Goal: Find specific page/section: Find specific page/section

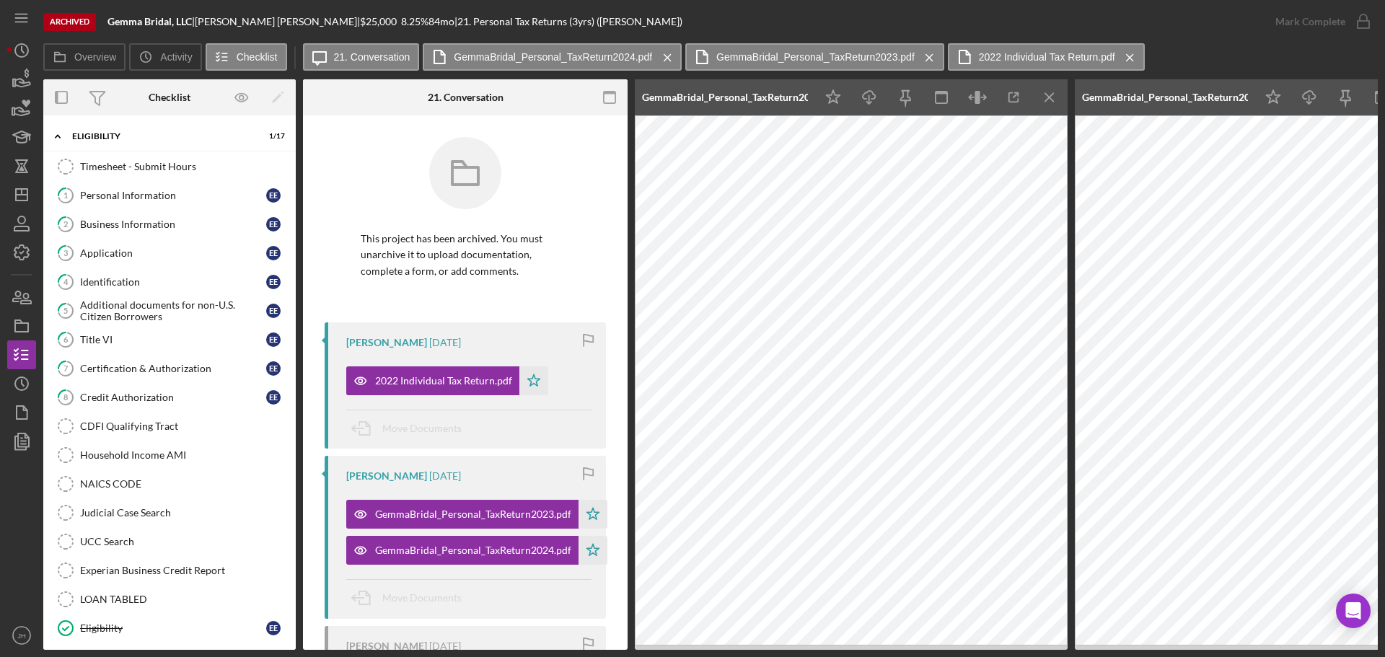
scroll to position [591, 0]
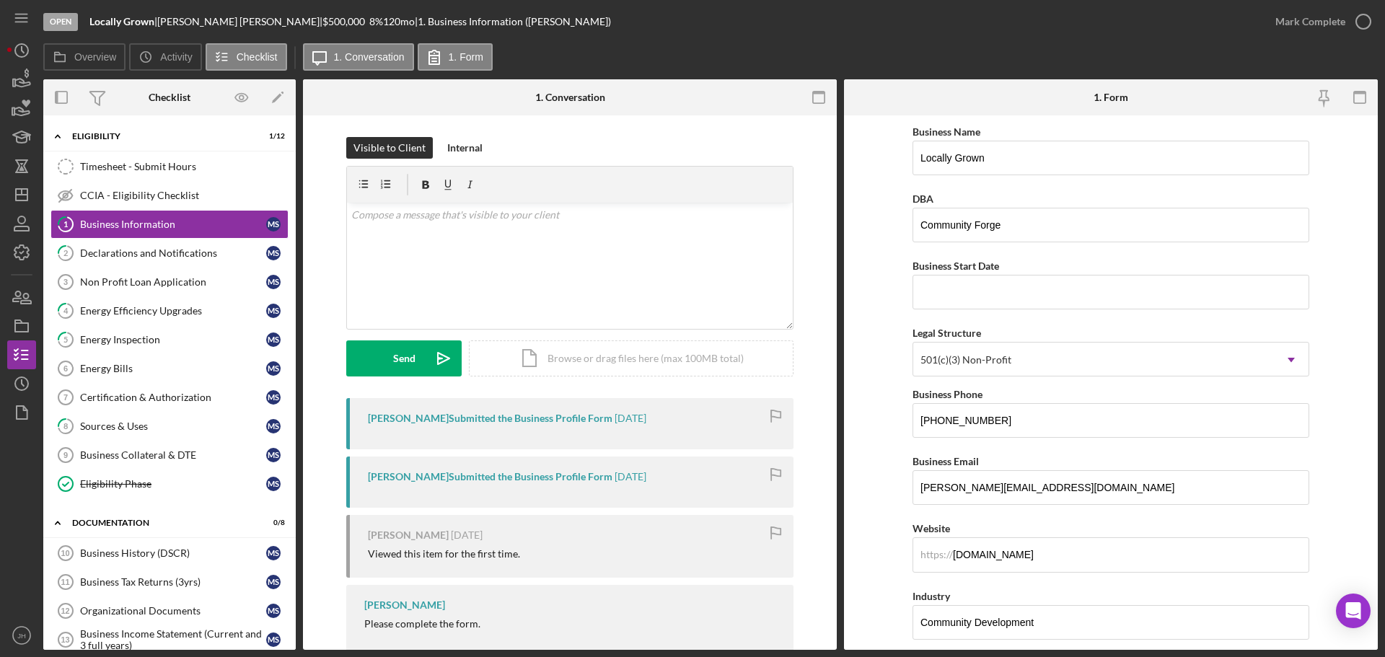
scroll to position [72, 0]
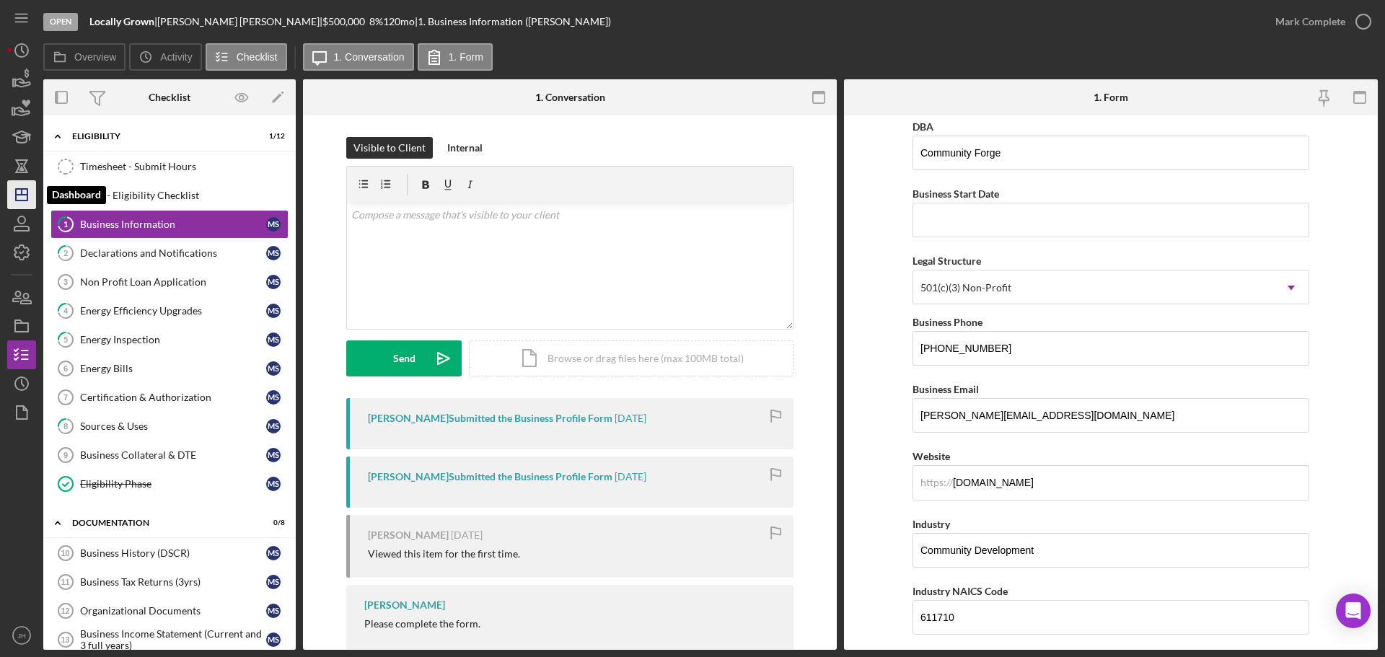
click at [23, 191] on icon "Icon/Dashboard" at bounding box center [22, 195] width 36 height 36
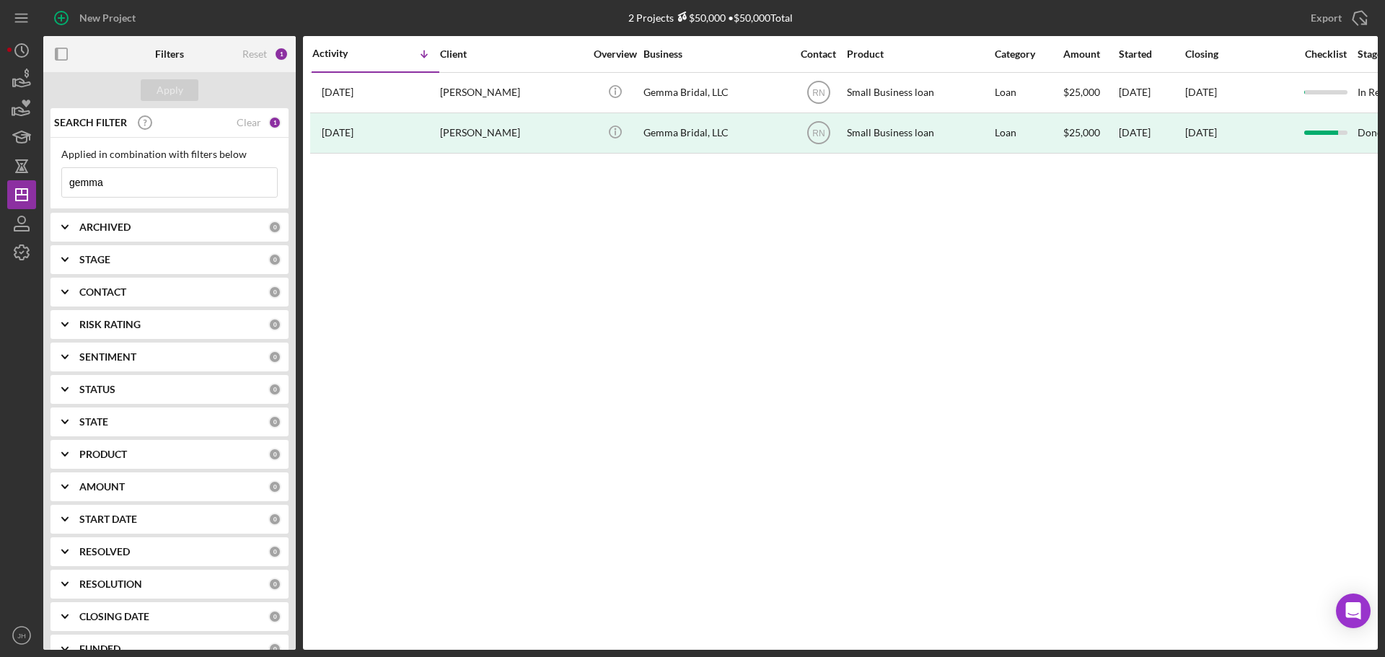
drag, startPoint x: 133, startPoint y: 179, endPoint x: 48, endPoint y: 183, distance: 85.2
click at [40, 180] on div "New Project 2 Projects $50,000 • $50,000 Total gemma Export Icon/Export Filters…" at bounding box center [692, 325] width 1371 height 650
click at [174, 95] on div "Apply" at bounding box center [170, 90] width 27 height 22
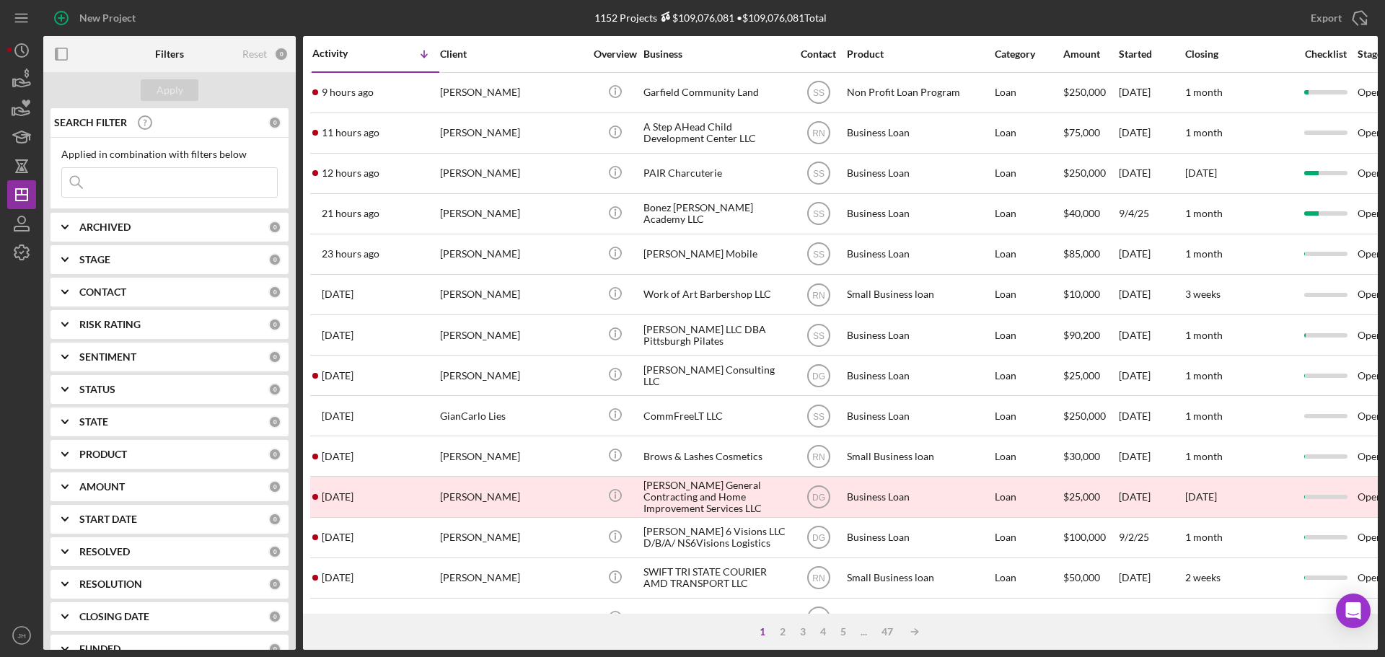
click at [134, 183] on input at bounding box center [169, 182] width 215 height 29
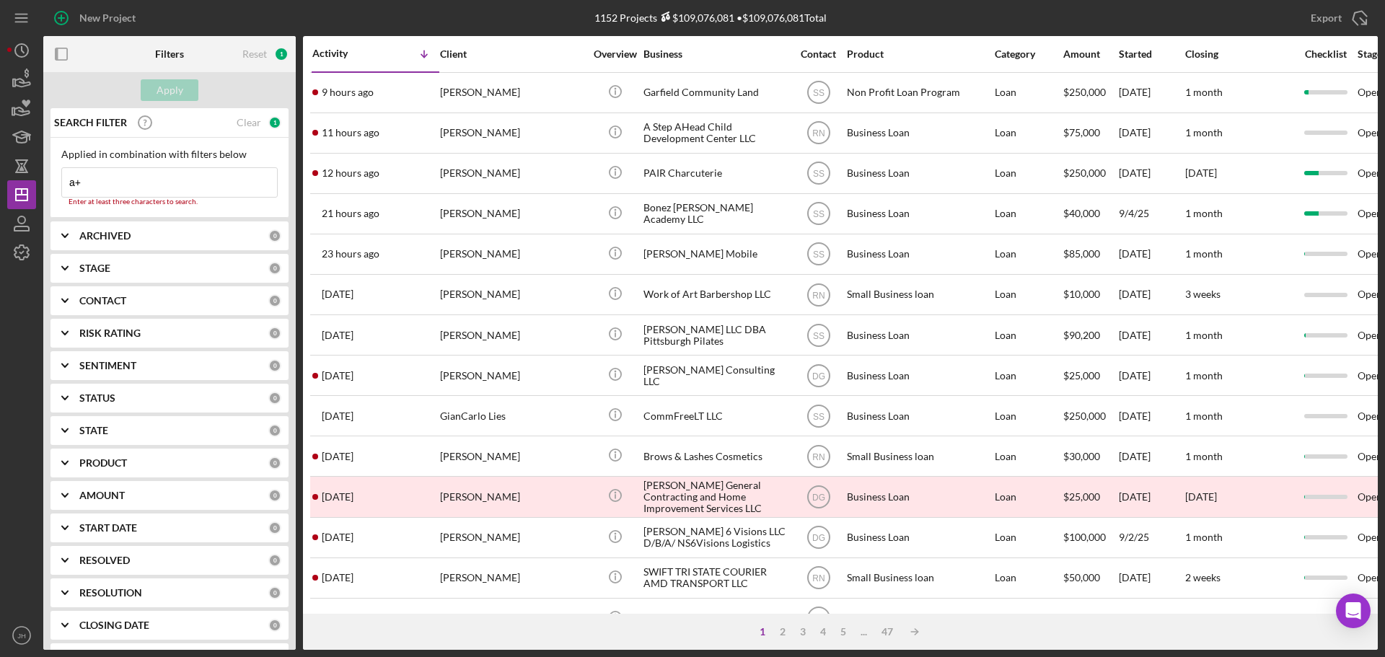
click at [114, 183] on input "a+" at bounding box center [169, 182] width 215 height 29
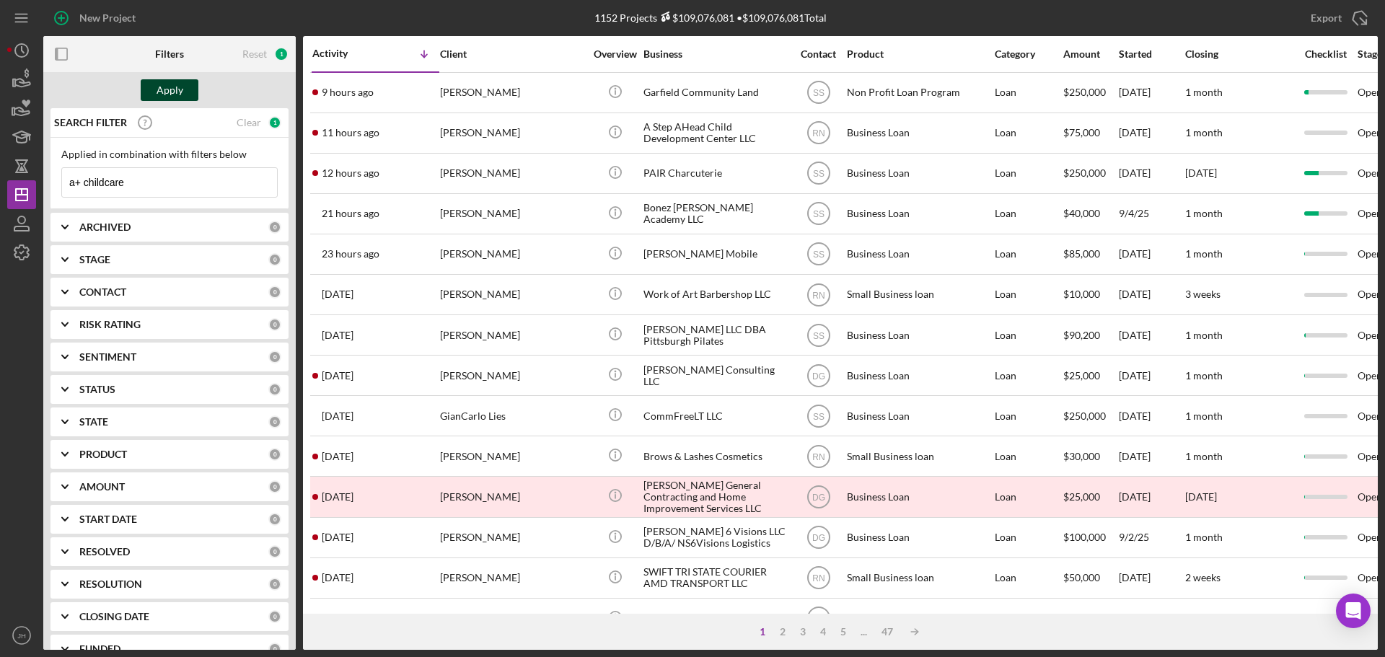
type input "a+ childcare"
click at [172, 93] on div "Apply" at bounding box center [170, 90] width 27 height 22
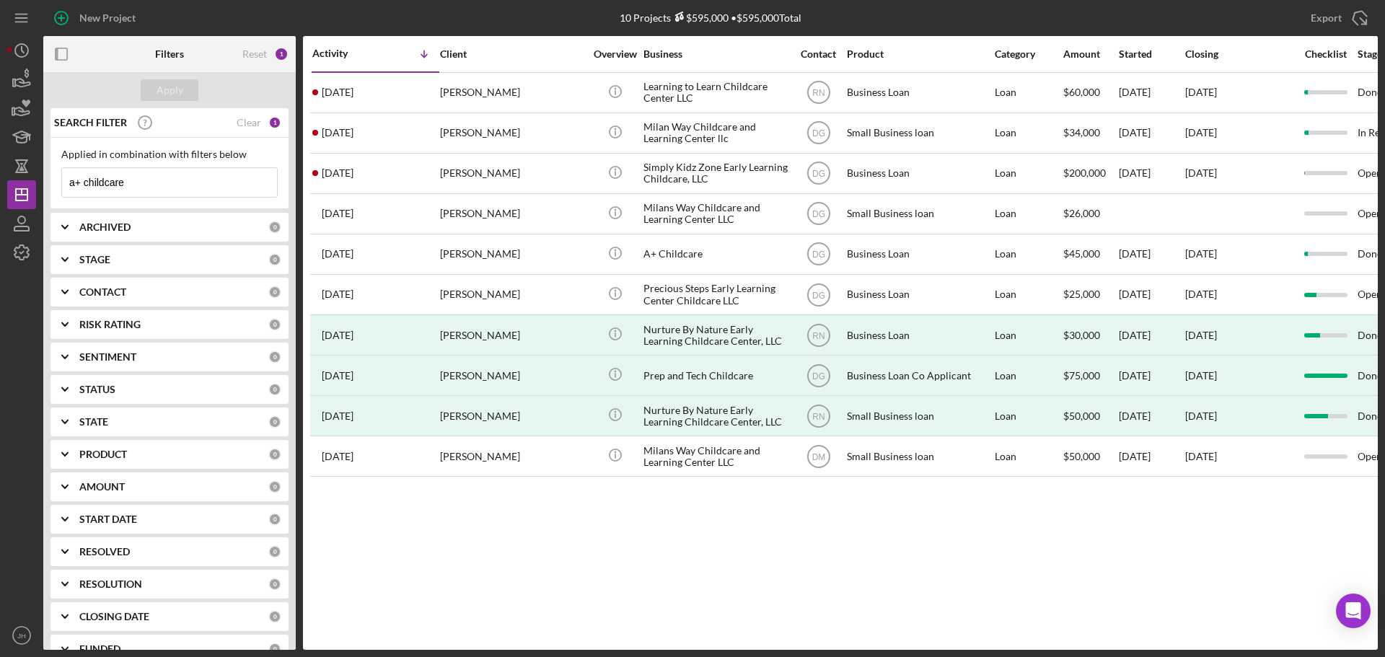
drag, startPoint x: 154, startPoint y: 178, endPoint x: 245, endPoint y: 131, distance: 102.6
click at [155, 178] on input "a+ childcare" at bounding box center [169, 182] width 215 height 29
click at [255, 121] on div "Clear" at bounding box center [249, 123] width 25 height 12
click at [135, 187] on input at bounding box center [169, 182] width 215 height 29
type input "a plus childcare"
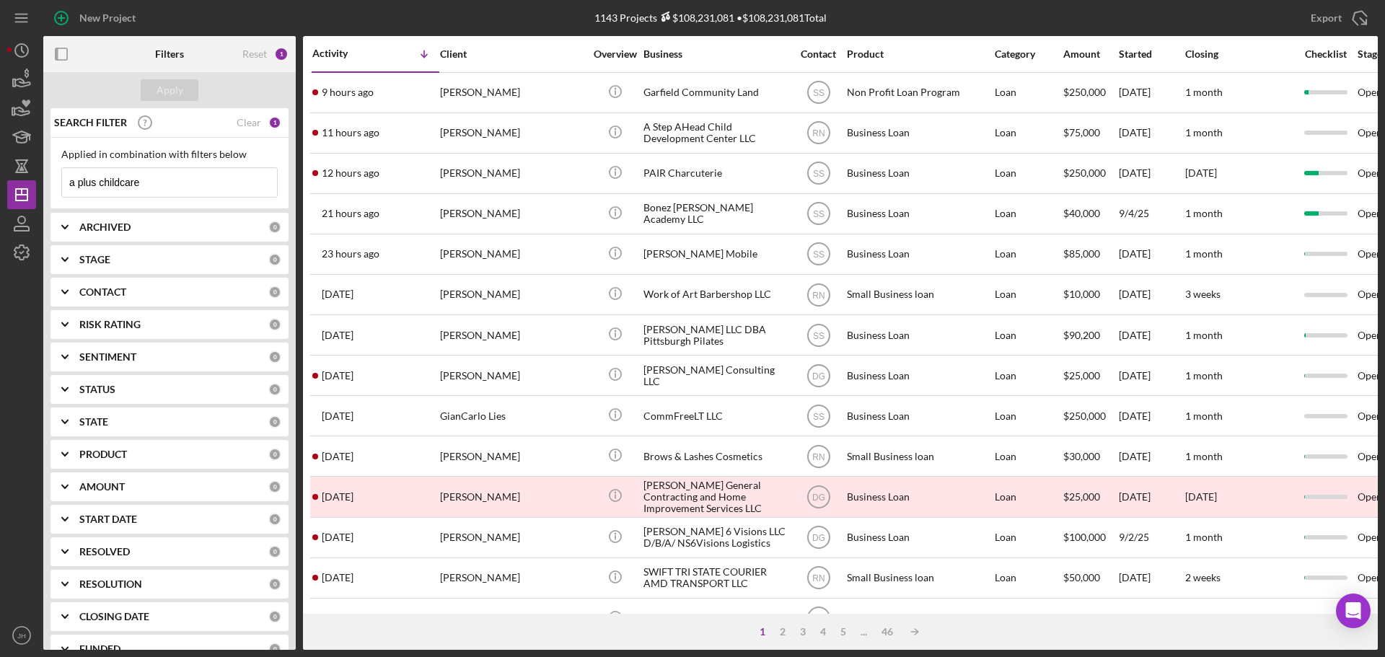
drag, startPoint x: 70, startPoint y: 180, endPoint x: 47, endPoint y: 181, distance: 23.1
click at [47, 181] on div "SEARCH FILTER Clear 1 Applied in combination with filters below a plus childcar…" at bounding box center [169, 379] width 252 height 542
type input "james thomas"
click at [170, 84] on div "Apply" at bounding box center [170, 90] width 27 height 22
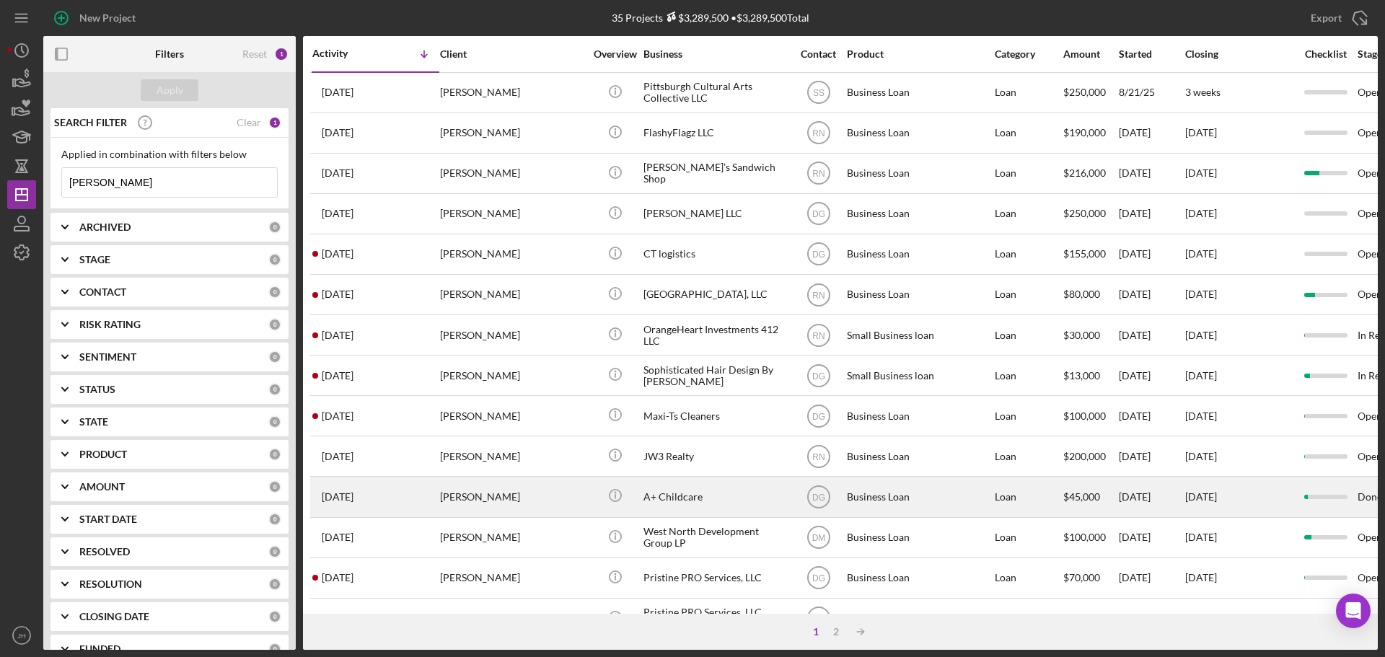
click at [477, 494] on div "James Thomas" at bounding box center [512, 497] width 144 height 38
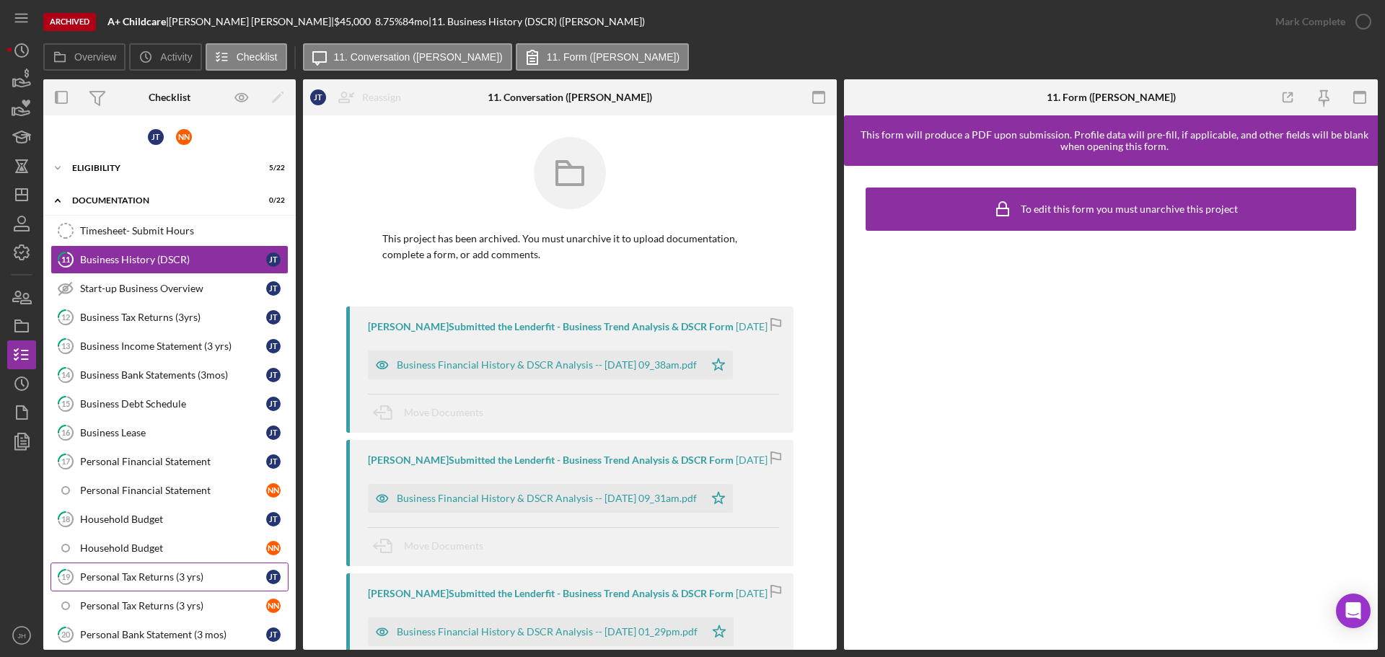
click at [141, 576] on div "Personal Tax Returns (3 yrs)" at bounding box center [173, 577] width 186 height 12
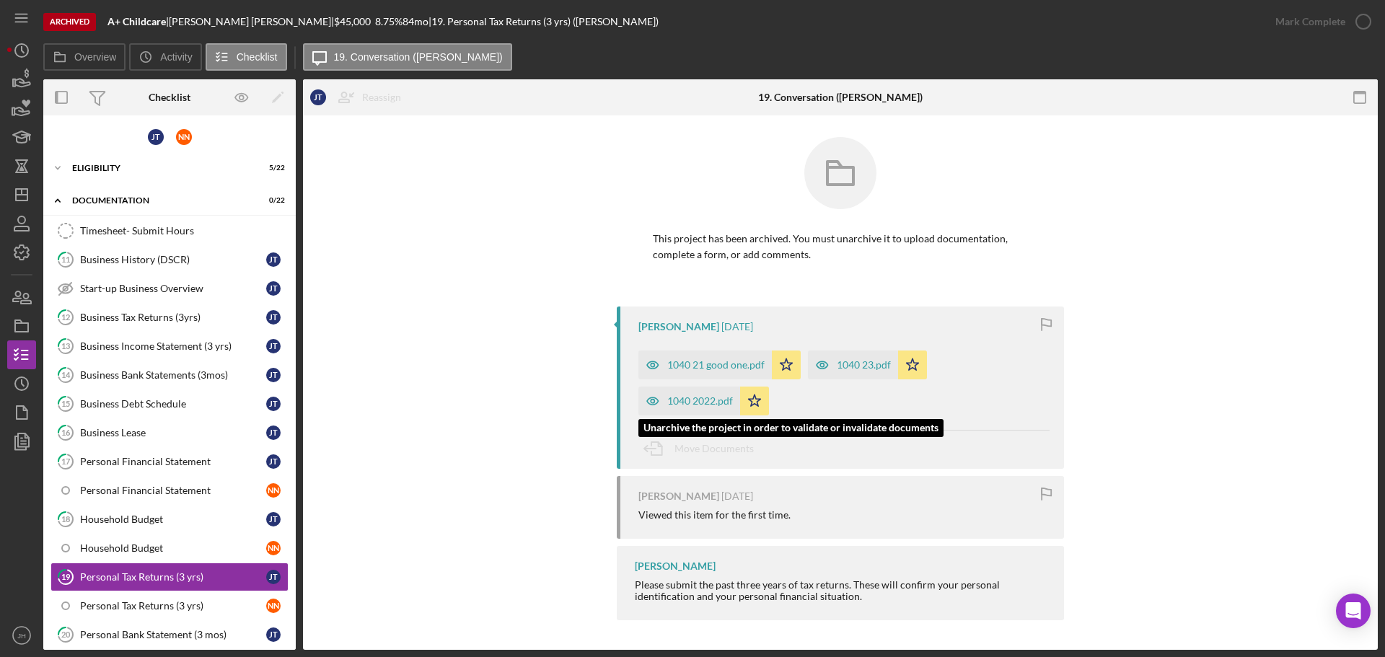
click at [715, 399] on div "1040 2022.pdf" at bounding box center [700, 401] width 66 height 12
